Goal: Task Accomplishment & Management: Use online tool/utility

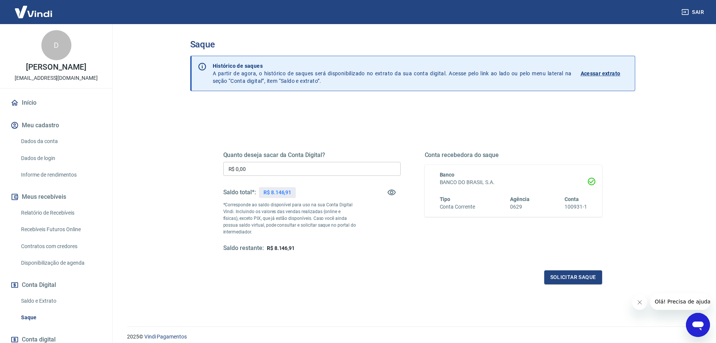
click at [294, 172] on input "R$ 0,00" at bounding box center [312, 169] width 178 height 14
type input "R$ 8.000,00"
click at [594, 281] on button "Solicitar saque" at bounding box center [574, 277] width 58 height 14
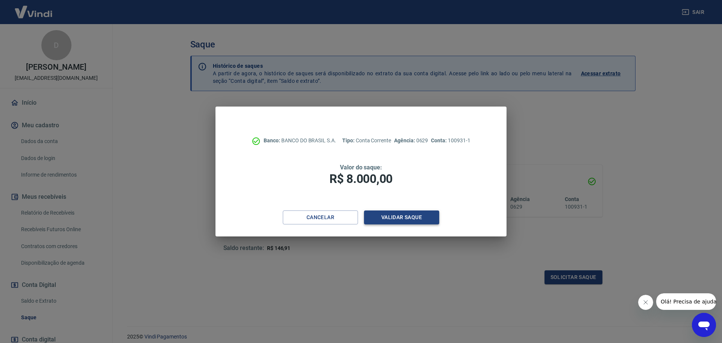
click at [401, 222] on button "Validar saque" at bounding box center [401, 217] width 75 height 14
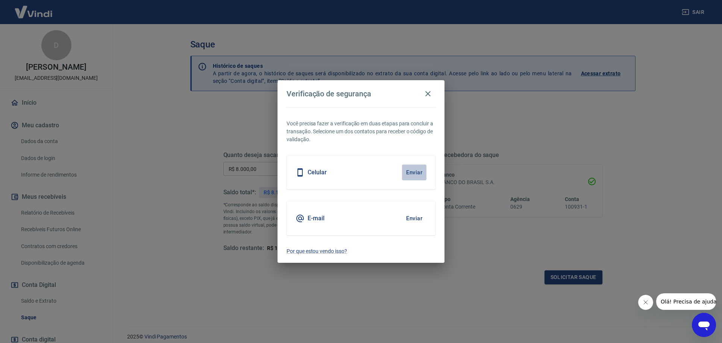
click at [419, 173] on button "Enviar" at bounding box center [414, 172] width 24 height 16
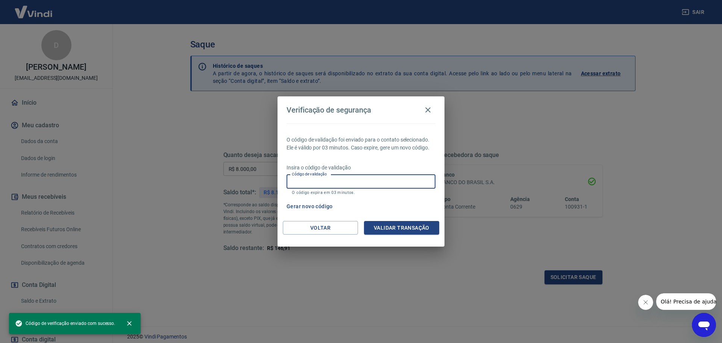
click at [343, 181] on input "Código de validação" at bounding box center [361, 182] width 149 height 14
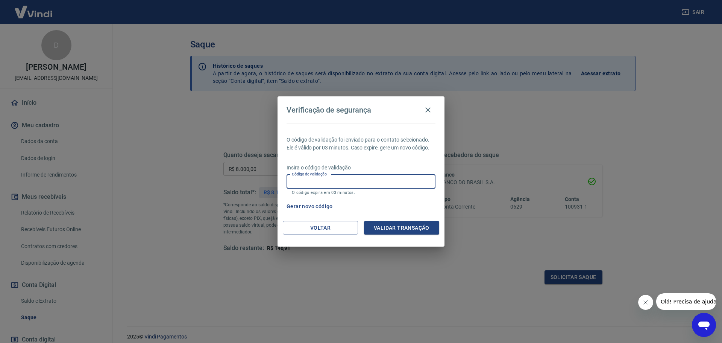
click at [342, 177] on input "Código de validação" at bounding box center [361, 182] width 149 height 14
click at [342, 181] on input "Código de validação" at bounding box center [361, 182] width 149 height 14
type input "800917"
click at [403, 231] on button "Validar transação" at bounding box center [401, 228] width 75 height 14
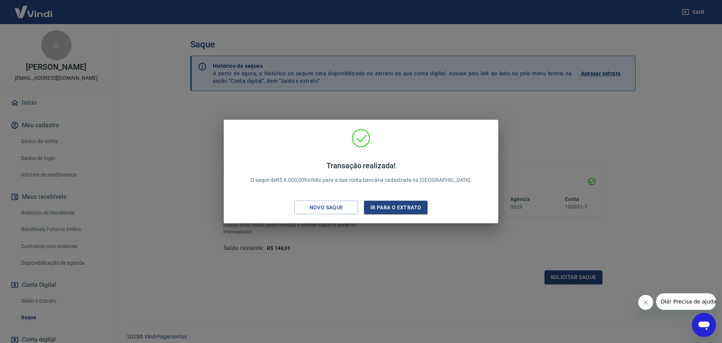
click at [320, 206] on div "Novo saque" at bounding box center [326, 207] width 52 height 9
